Goal: Task Accomplishment & Management: Manage account settings

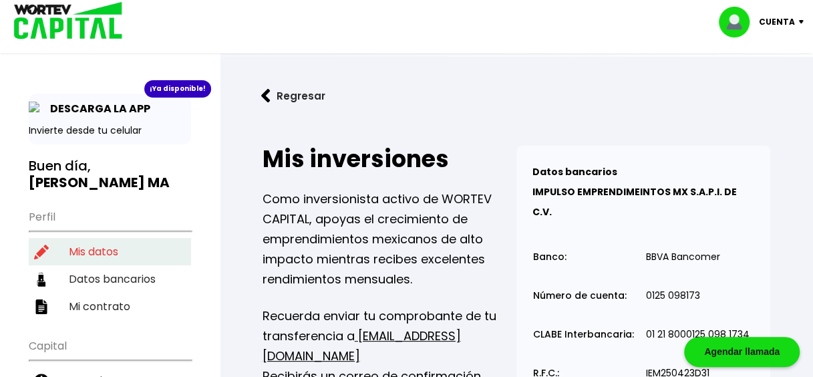
click at [108, 238] on li "Mis datos" at bounding box center [110, 251] width 162 height 27
select select "Mujer"
select select "Primaria"
select select "NL"
select select "Caja Popular Mexicana"
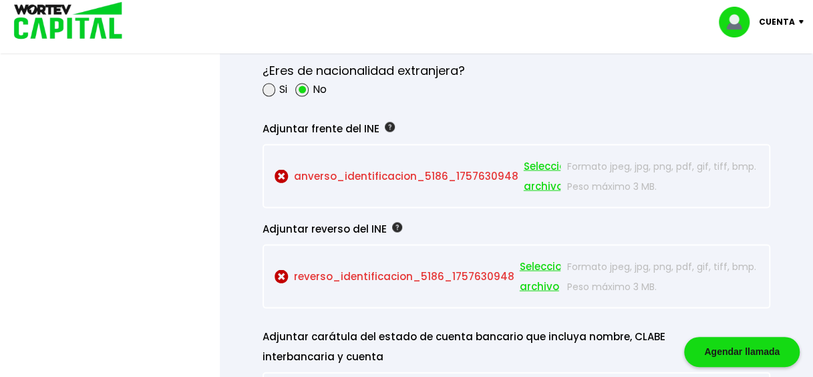
scroll to position [1202, 0]
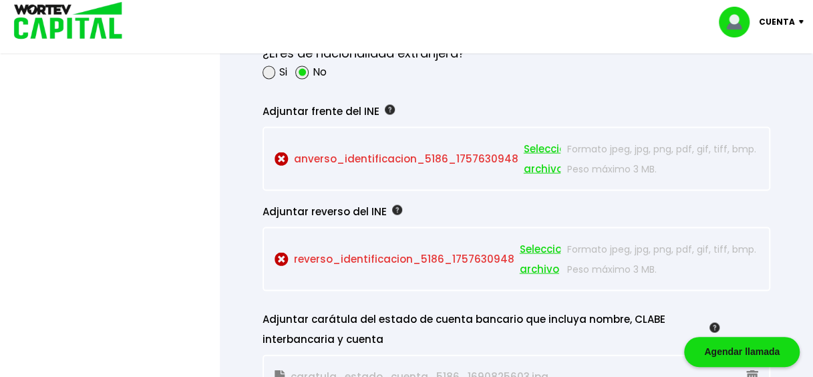
click at [534, 143] on span "Seleccionar archivo" at bounding box center [554, 158] width 60 height 40
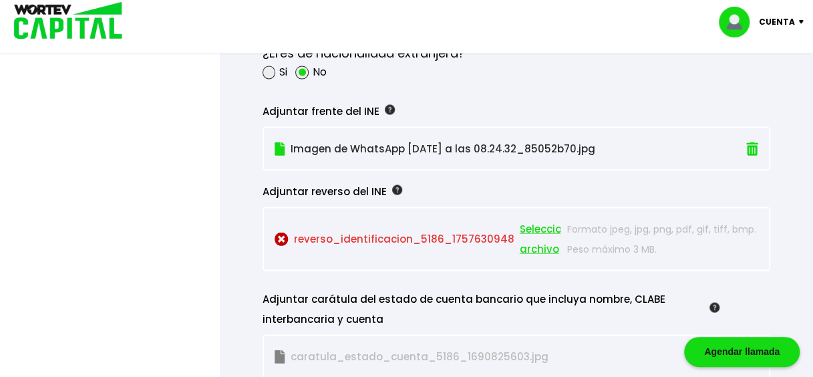
click at [530, 227] on span "Seleccionar archivo" at bounding box center [550, 238] width 60 height 40
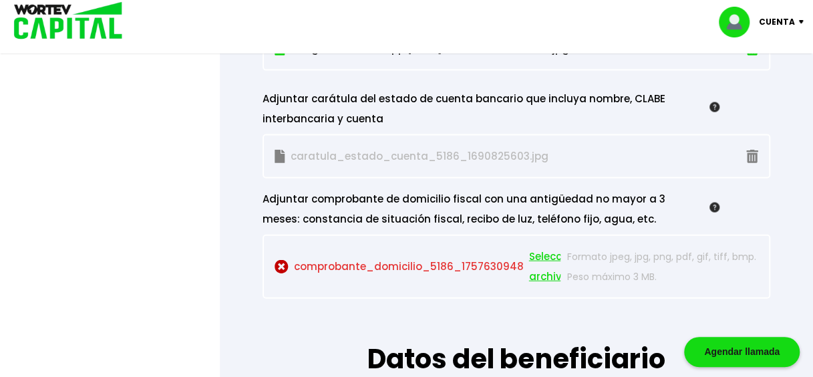
scroll to position [1403, 0]
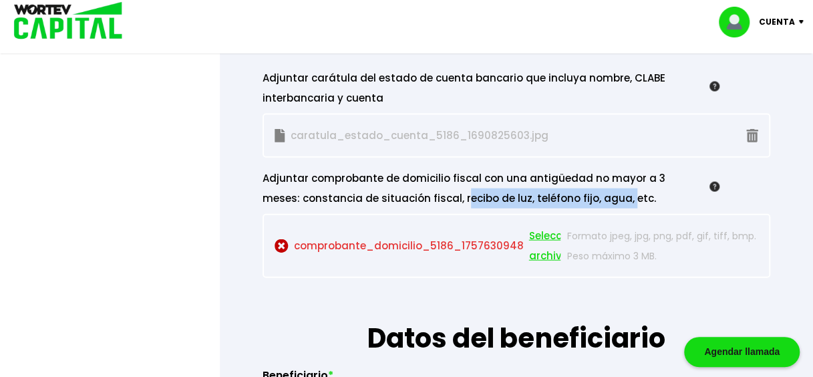
drag, startPoint x: 421, startPoint y: 195, endPoint x: 582, endPoint y: 192, distance: 160.3
click at [582, 192] on div "Adjuntar comprobante de domicilio fiscal con una antigüedad no mayor a 3 meses:…" at bounding box center [490, 188] width 457 height 40
click at [536, 241] on span "Seleccionar archivo" at bounding box center [559, 246] width 60 height 40
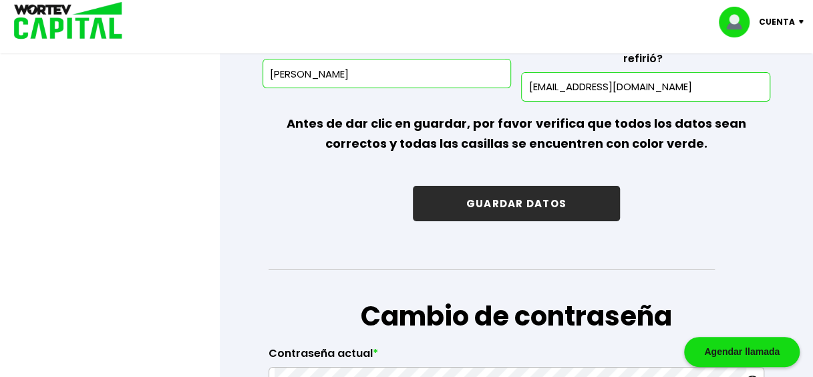
scroll to position [2137, 0]
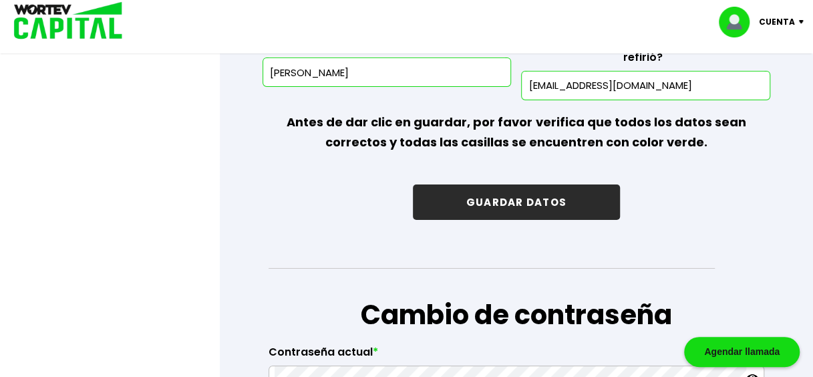
click at [559, 202] on button "GUARDAR DATOS" at bounding box center [516, 201] width 207 height 35
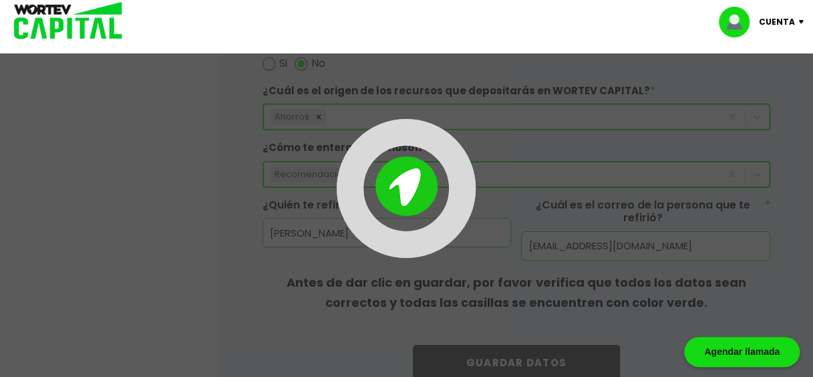
scroll to position [1937, 0]
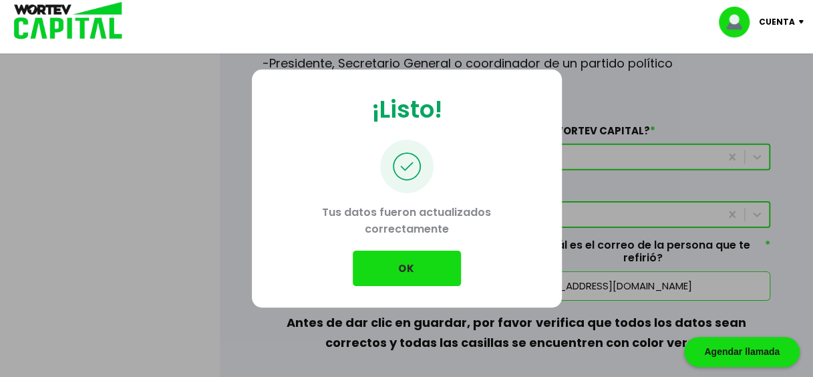
click at [398, 260] on button "OK" at bounding box center [407, 267] width 108 height 35
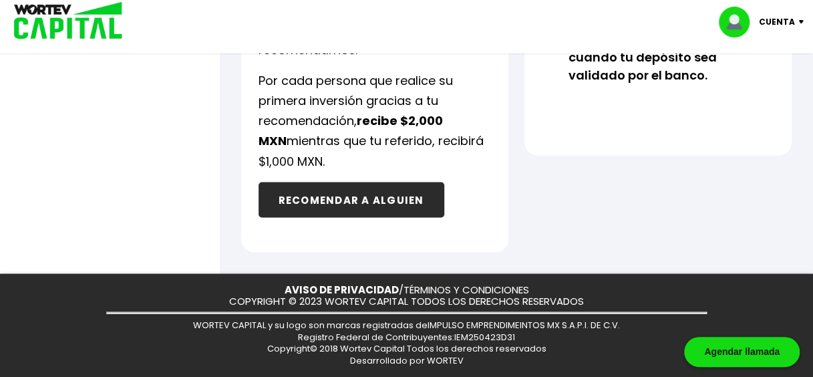
scroll to position [738, 0]
